Goal: Transaction & Acquisition: Book appointment/travel/reservation

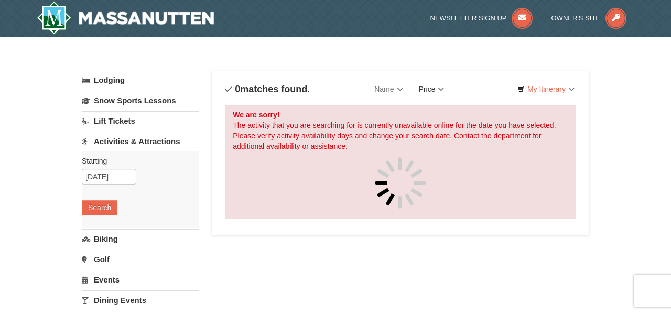
click at [444, 89] on link "Price" at bounding box center [431, 89] width 41 height 21
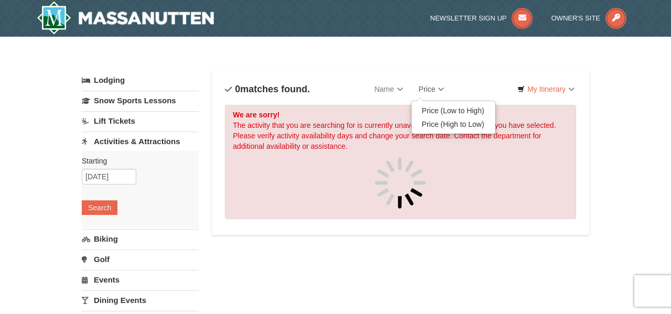
click at [364, 69] on div "Categories List Filter My Itinerary Questions? [PHONE_NUMBER]" at bounding box center [335, 65] width 507 height 10
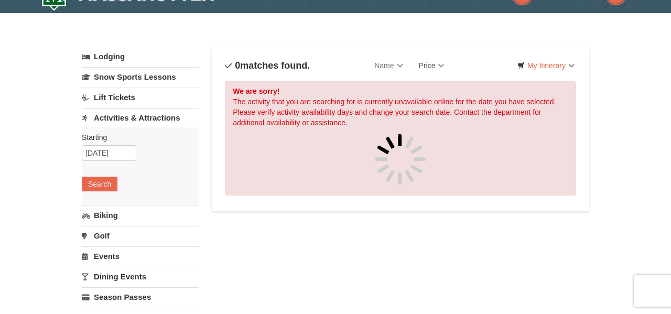
scroll to position [26, 0]
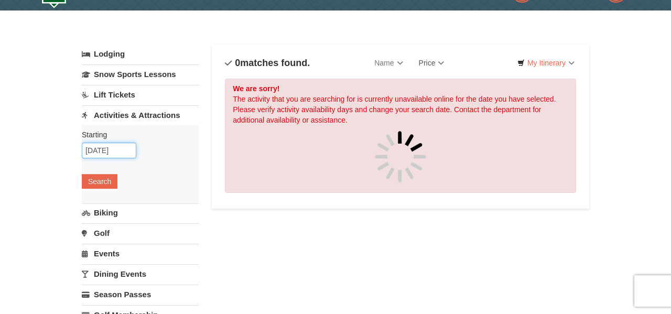
click at [112, 147] on input "[DATE]" at bounding box center [109, 151] width 54 height 16
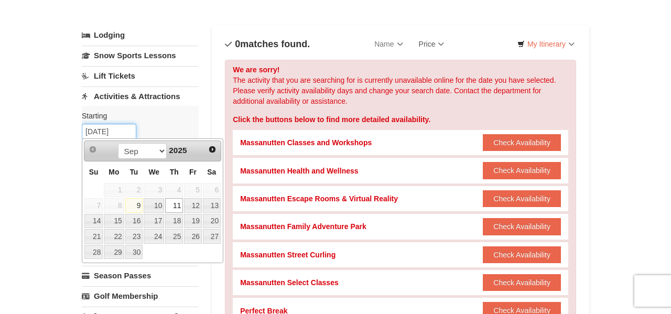
scroll to position [47, 0]
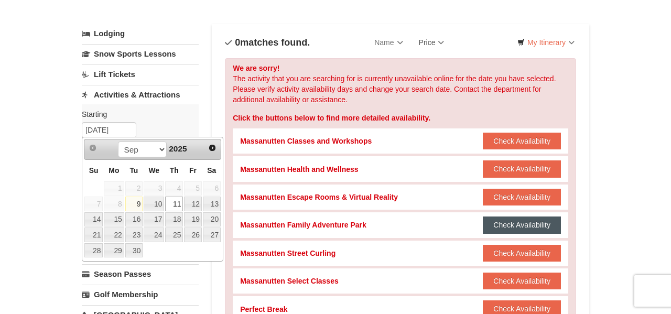
click at [502, 227] on button "Check Availability" at bounding box center [522, 224] width 78 height 17
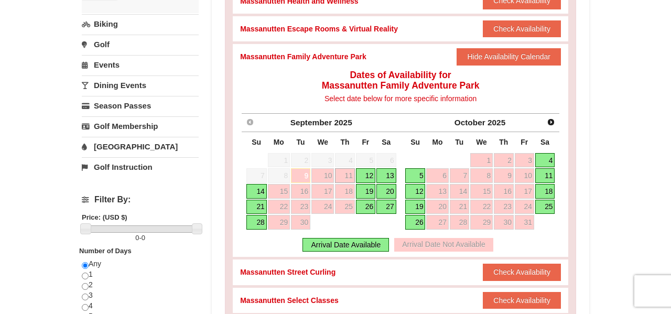
scroll to position [0, 0]
